Goal: Complete application form: Complete application form

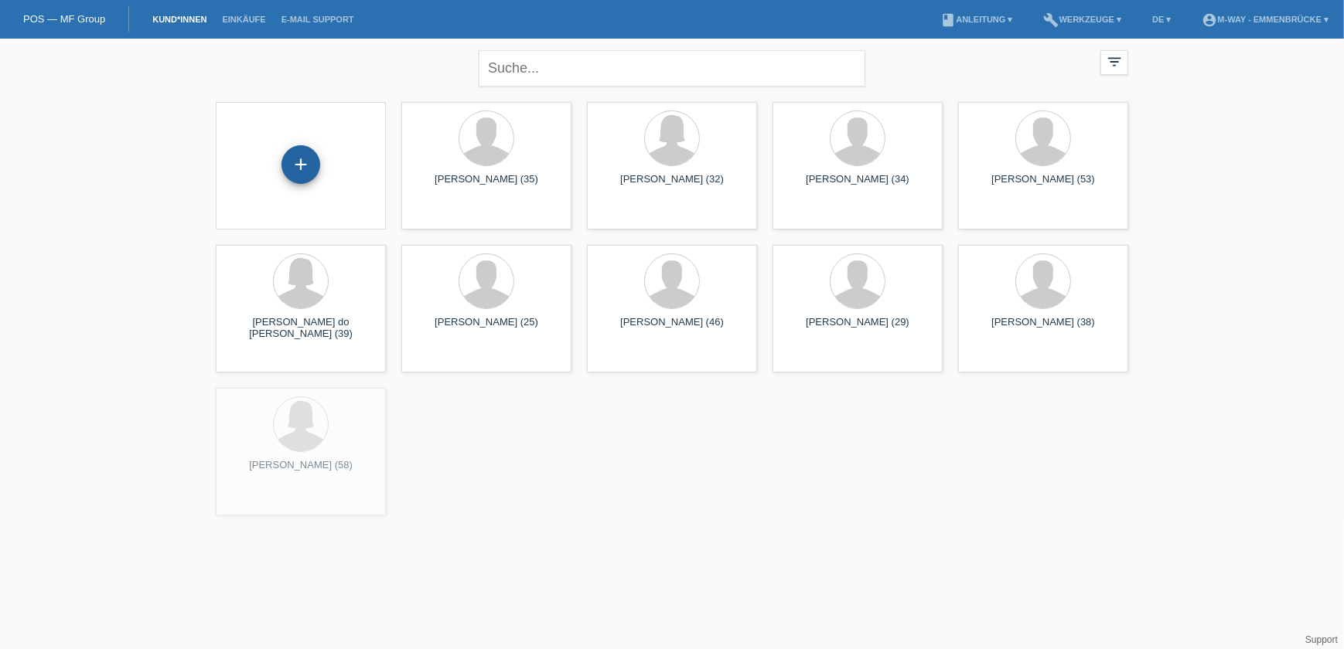
click at [297, 165] on div "+" at bounding box center [300, 164] width 39 height 39
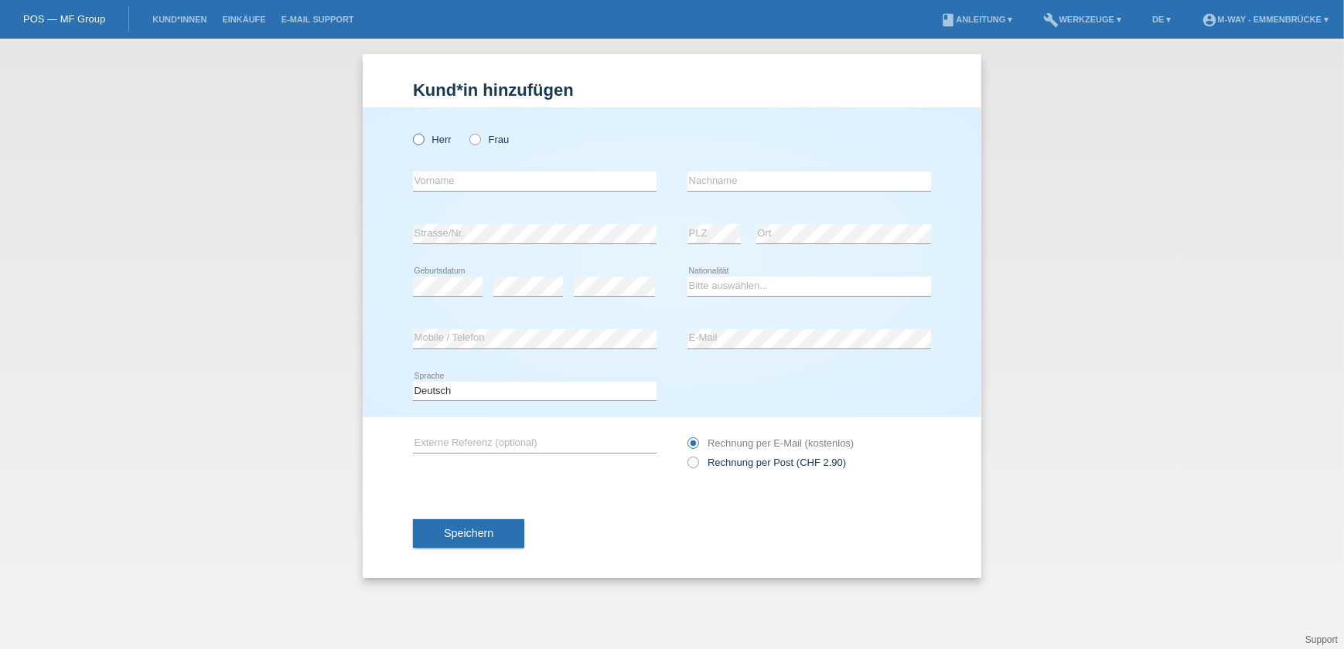
click at [411, 131] on icon at bounding box center [411, 131] width 0 height 0
click at [418, 138] on input "Herr" at bounding box center [418, 139] width 10 height 10
radio input "true"
click at [510, 181] on input "text" at bounding box center [535, 181] width 244 height 19
click at [468, 181] on input "Enricoq" at bounding box center [535, 181] width 244 height 19
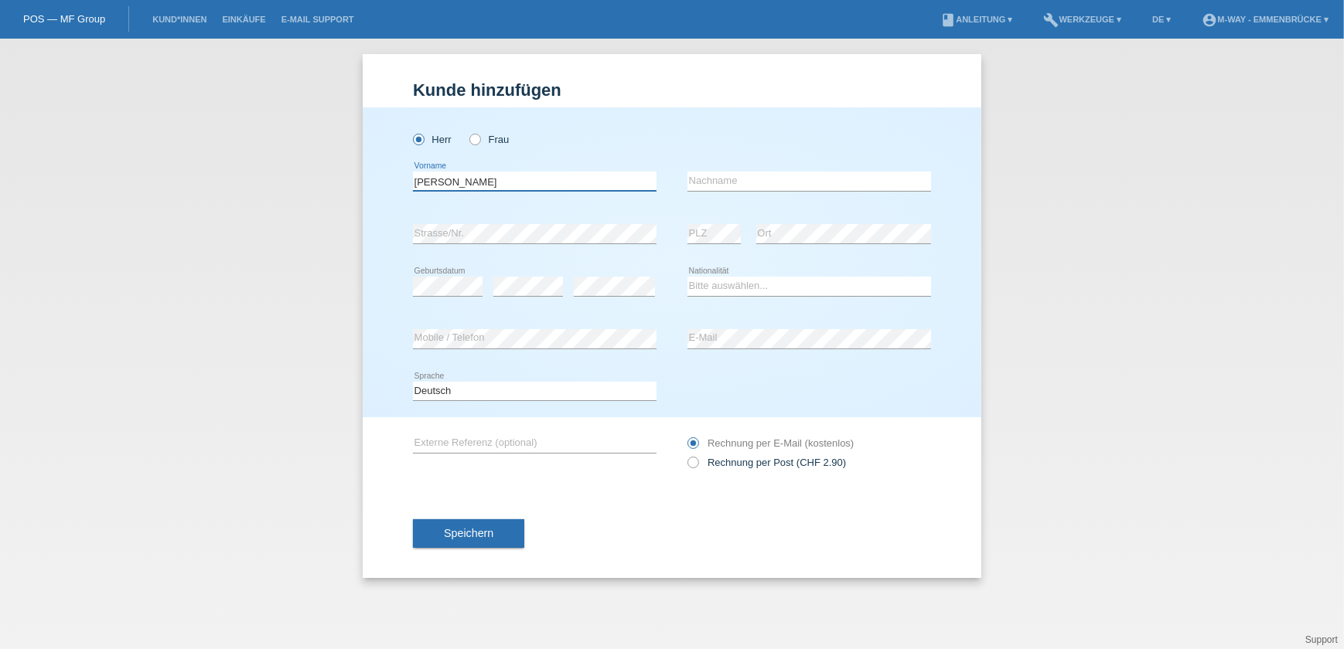
type input "[PERSON_NAME]"
type input "Wolf"
select select "DE"
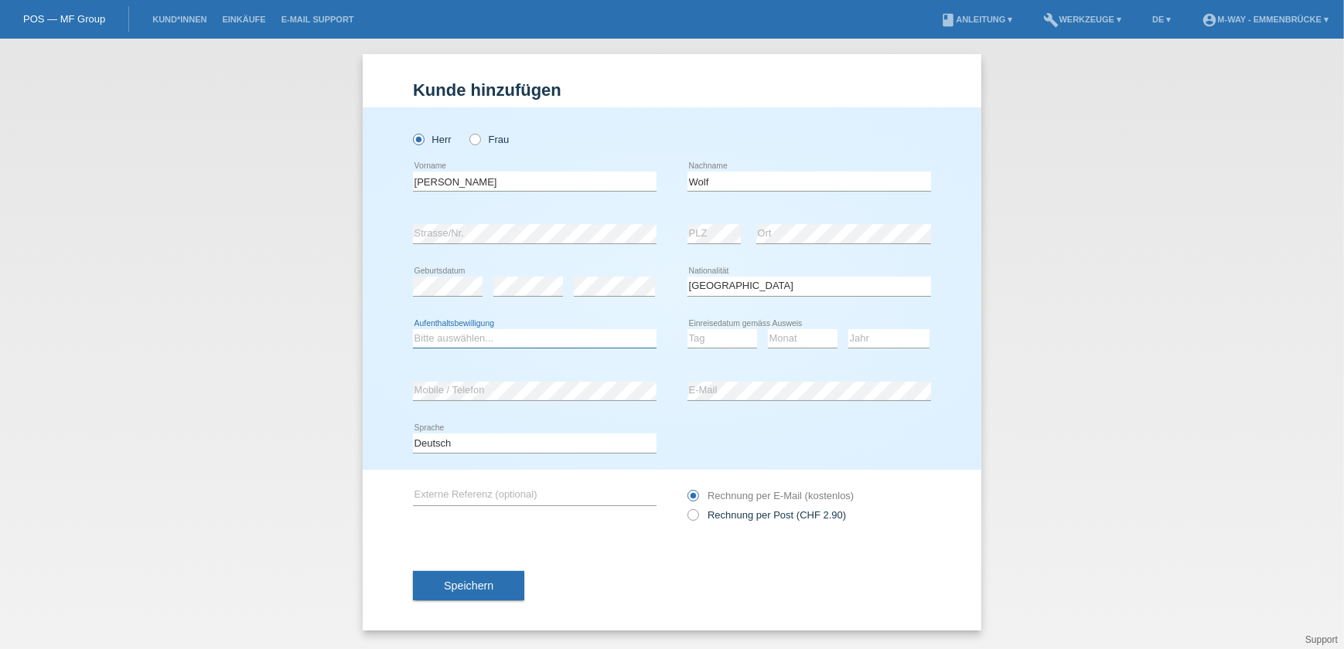
select select "C"
select select "02"
select select "05"
select select "2009"
click at [476, 592] on button "Speichern" at bounding box center [468, 585] width 111 height 29
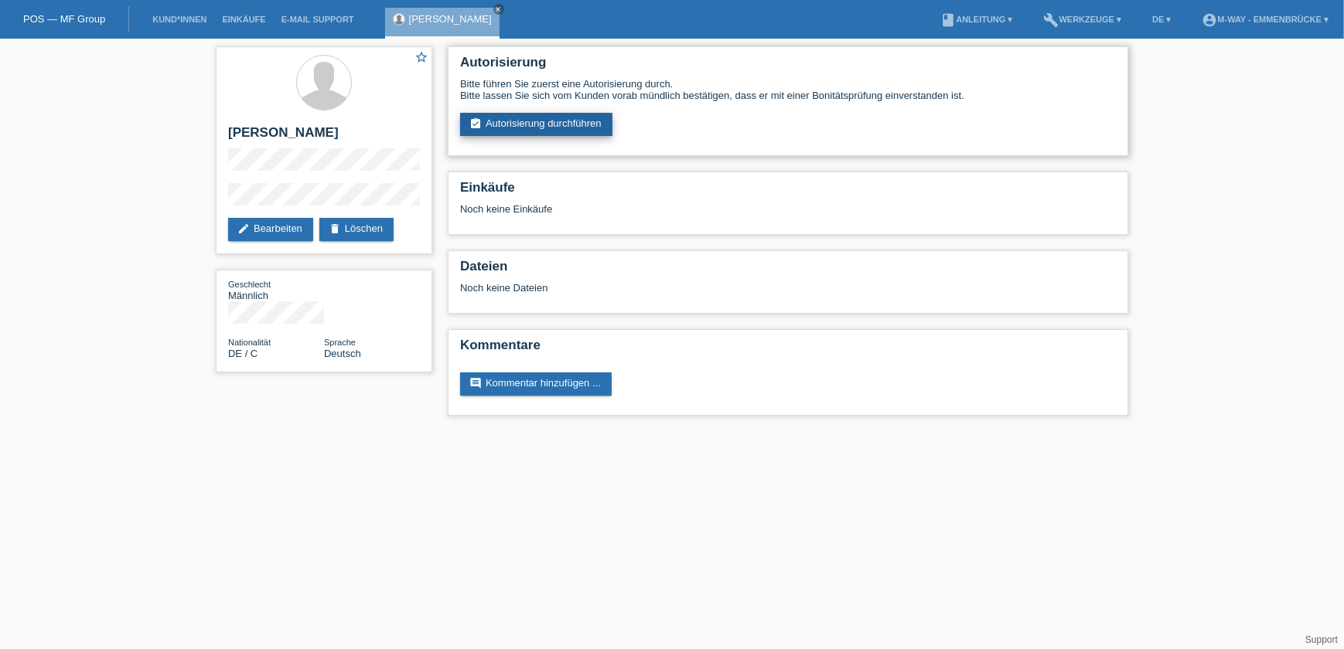
click at [535, 119] on link "assignment_turned_in Autorisierung durchführen" at bounding box center [536, 124] width 152 height 23
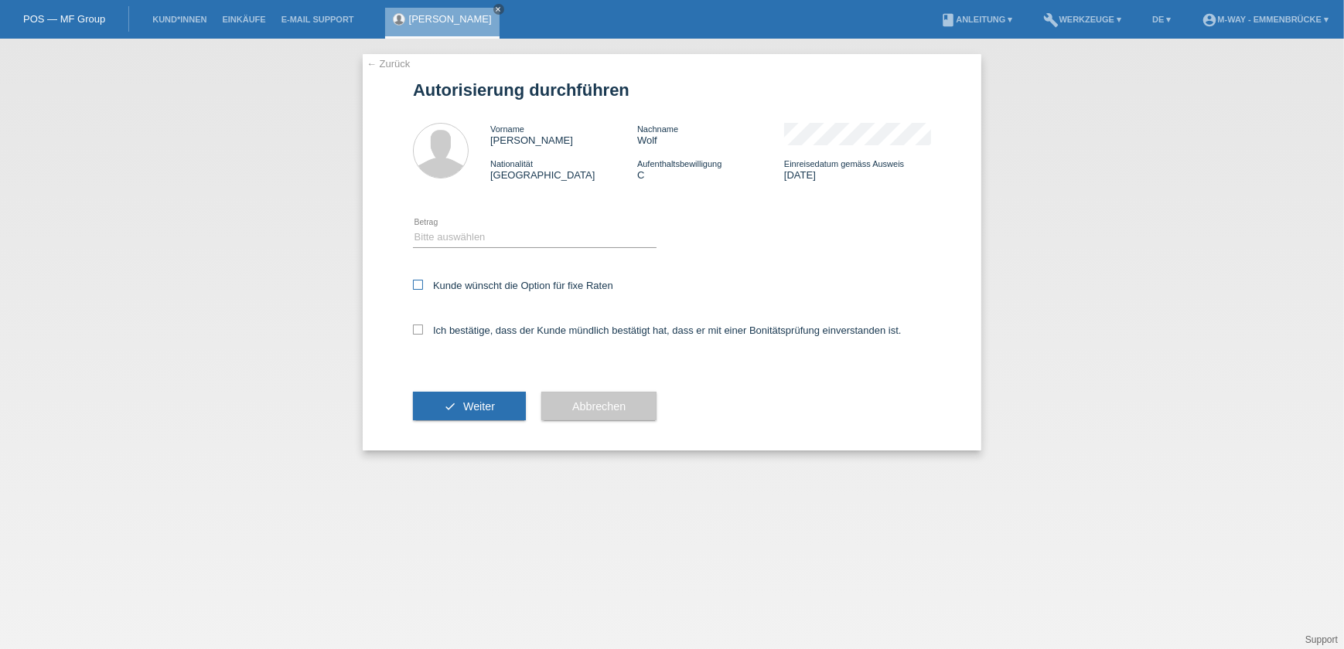
click at [418, 281] on icon at bounding box center [418, 285] width 10 height 10
click at [418, 281] on input "Kunde wünscht die Option für fixe Raten" at bounding box center [418, 285] width 10 height 10
checkbox input "true"
click at [419, 325] on icon at bounding box center [418, 330] width 10 height 10
click at [419, 325] on input "Ich bestätige, dass der Kunde mündlich bestätigt hat, dass er mit einer Bonität…" at bounding box center [418, 330] width 10 height 10
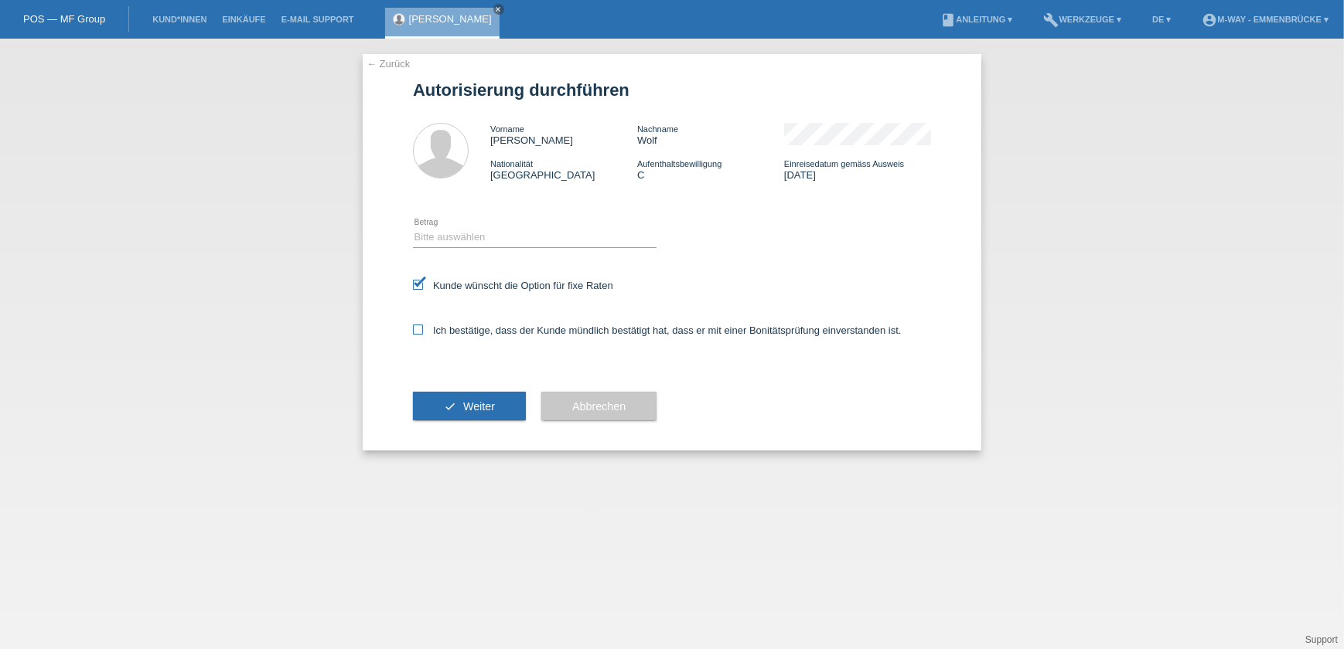
checkbox input "true"
click at [466, 236] on select "Bitte auswählen CHF 1.00 - CHF 499.00 CHF 500.00 - CHF 1'999.00 CHF 2'000.00 - …" at bounding box center [535, 237] width 244 height 19
select select "3"
click at [413, 228] on select "Bitte auswählen CHF 1.00 - CHF 499.00 CHF 500.00 - CHF 1'999.00 CHF 2'000.00 - …" at bounding box center [535, 237] width 244 height 19
click at [491, 405] on span "Weiter" at bounding box center [479, 406] width 32 height 12
